Goal: Check status: Check status

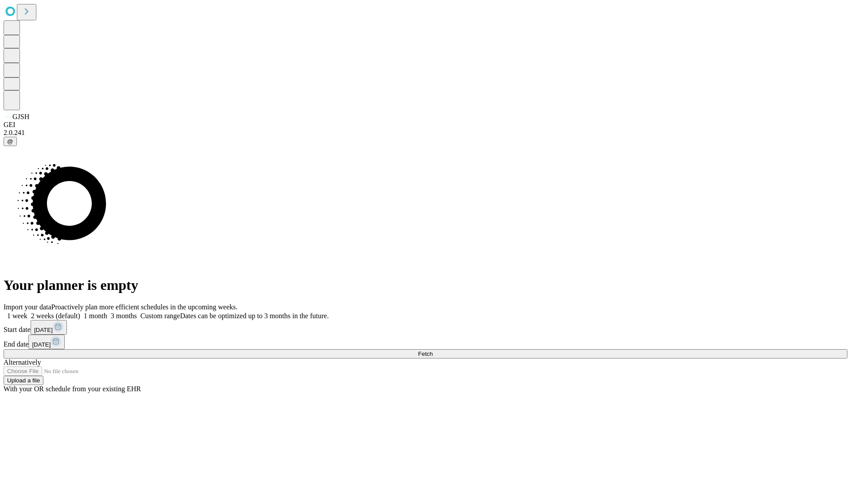
click at [432, 351] on span "Fetch" at bounding box center [425, 354] width 15 height 7
